Goal: Use online tool/utility: Utilize a website feature to perform a specific function

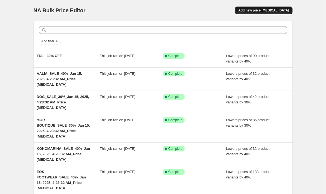
click at [260, 8] on span "Add new price [MEDICAL_DATA]" at bounding box center [263, 10] width 51 height 4
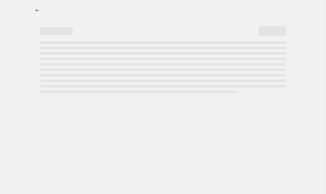
select select "percentage"
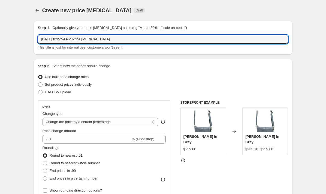
drag, startPoint x: 125, startPoint y: 41, endPoint x: 36, endPoint y: 38, distance: 88.6
click at [36, 38] on div "Step 1. Optionally give your price [MEDICAL_DATA] a title (eg "March 30% off sa…" at bounding box center [163, 38] width 259 height 34
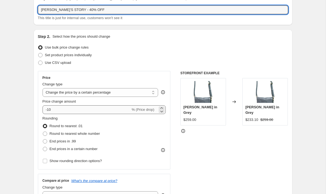
type input "[PERSON_NAME]'S STORY - 40% OFF"
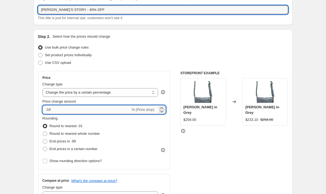
click at [69, 110] on input "-10" at bounding box center [87, 109] width 88 height 9
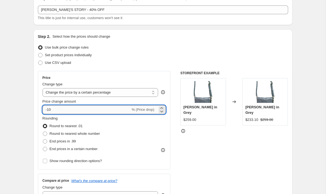
type input "-1"
type input "-40"
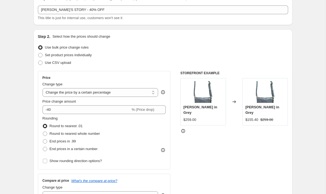
scroll to position [70, 0]
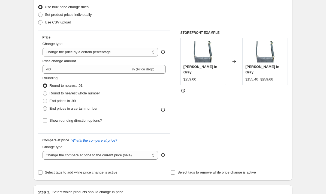
click at [78, 109] on span "End prices in a certain number" at bounding box center [74, 108] width 48 height 4
click at [43, 107] on input "End prices in a certain number" at bounding box center [43, 106] width 0 height 0
radio input "true"
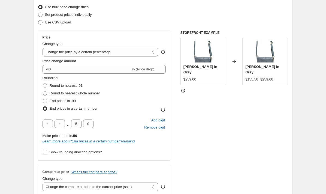
click at [76, 95] on span "Round to nearest whole number" at bounding box center [75, 92] width 50 height 5
click at [43, 91] on input "Round to nearest whole number" at bounding box center [43, 91] width 0 height 0
radio input "true"
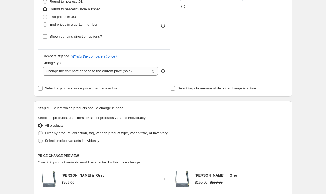
scroll to position [165, 0]
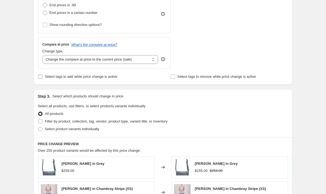
click at [69, 76] on span "Select tags to add while price change is active" at bounding box center [81, 76] width 72 height 4
click at [43, 76] on input "Select tags to add while price change is active" at bounding box center [40, 76] width 4 height 4
checkbox input "true"
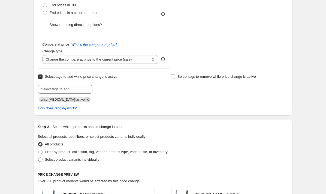
click at [85, 98] on icon "Remove price-change-job-active" at bounding box center [87, 99] width 5 height 5
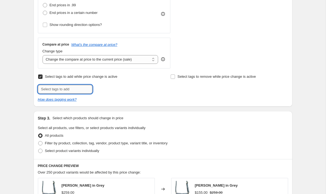
click at [77, 90] on input "text" at bounding box center [65, 89] width 54 height 9
type input "sale"
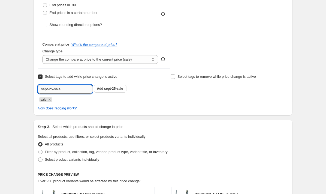
type input "sept-25-sale"
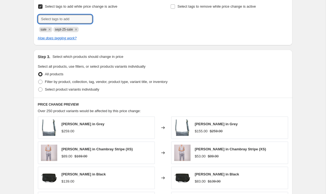
scroll to position [245, 0]
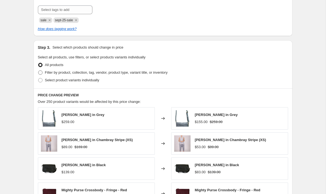
click at [56, 74] on span "Filter by product, collection, tag, vendor, product type, variant title, or inv…" at bounding box center [106, 72] width 123 height 4
click at [38, 71] on input "Filter by product, collection, tag, vendor, product type, variant title, or inv…" at bounding box center [38, 70] width 0 height 0
radio input "true"
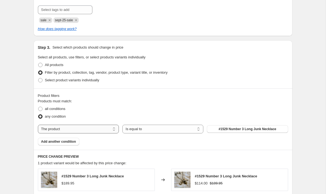
click at [74, 128] on select "The product The product's collection The product's tag The product's vendor The…" at bounding box center [78, 129] width 81 height 9
select select "vendor"
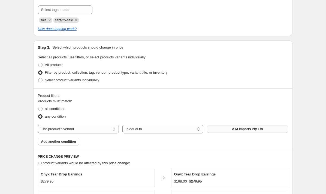
click at [242, 126] on button "A.M Imports Pty Ltd" at bounding box center [247, 129] width 81 height 8
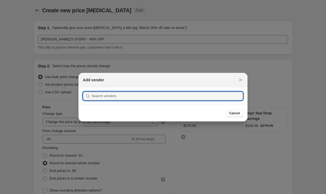
scroll to position [0, 0]
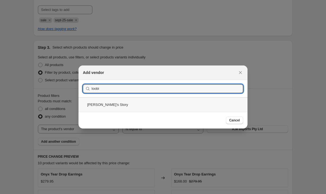
type input "loobi"
click at [153, 106] on div "Loobie's Story" at bounding box center [162, 104] width 169 height 14
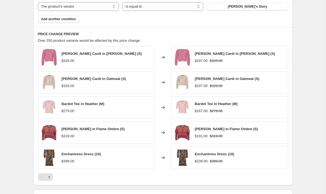
scroll to position [443, 0]
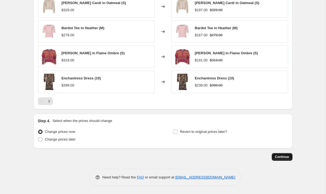
click at [282, 154] on button "Continue" at bounding box center [282, 157] width 21 height 8
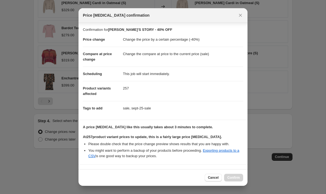
scroll to position [47, 0]
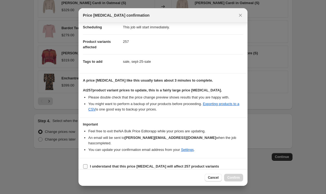
click at [161, 164] on b "I understand that this price change job will affect 257 product variants" at bounding box center [154, 166] width 129 height 4
click at [87, 164] on input "I understand that this price change job will affect 257 product variants" at bounding box center [85, 166] width 4 height 4
checkbox input "true"
click at [233, 178] on span "Confirm" at bounding box center [233, 177] width 13 height 4
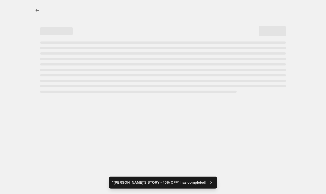
select select "percentage"
select select "vendor"
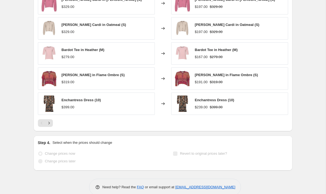
scroll to position [482, 0]
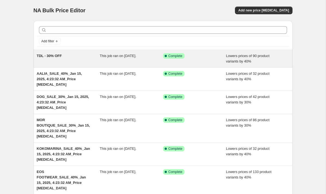
click at [46, 58] on div "TDL - 30% OFF" at bounding box center [68, 58] width 63 height 11
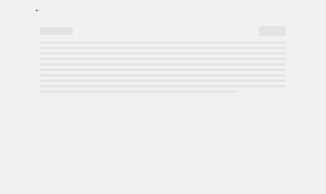
select select "percentage"
select select "vendor"
